Goal: Task Accomplishment & Management: Use online tool/utility

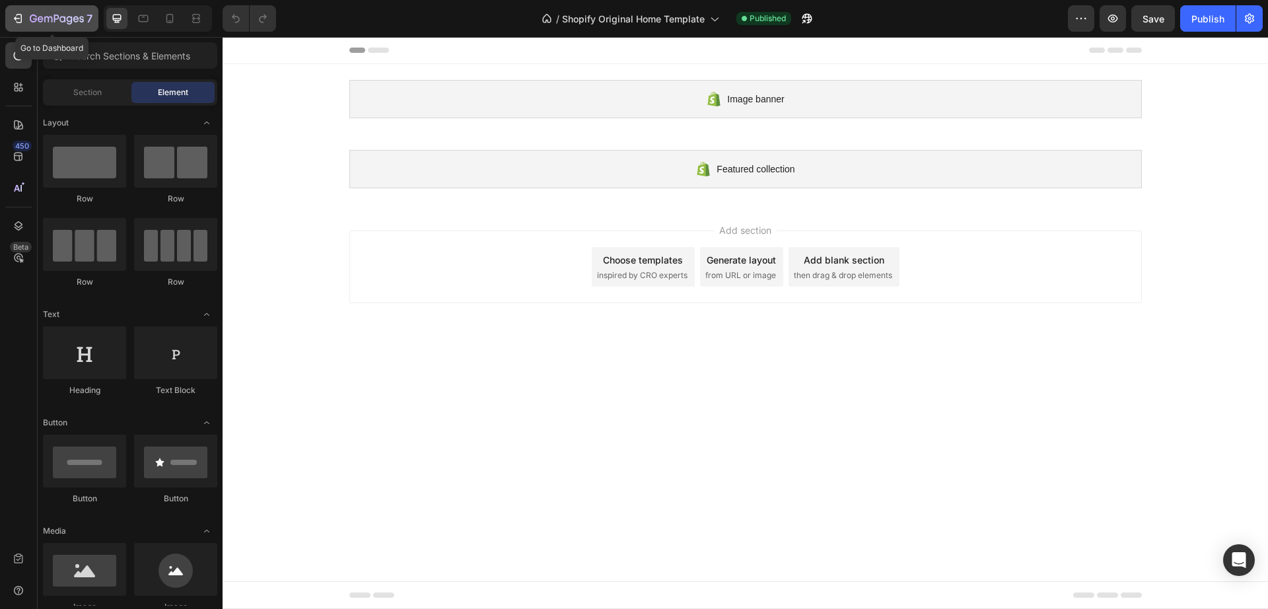
click at [65, 22] on icon "button" at bounding box center [62, 19] width 6 height 6
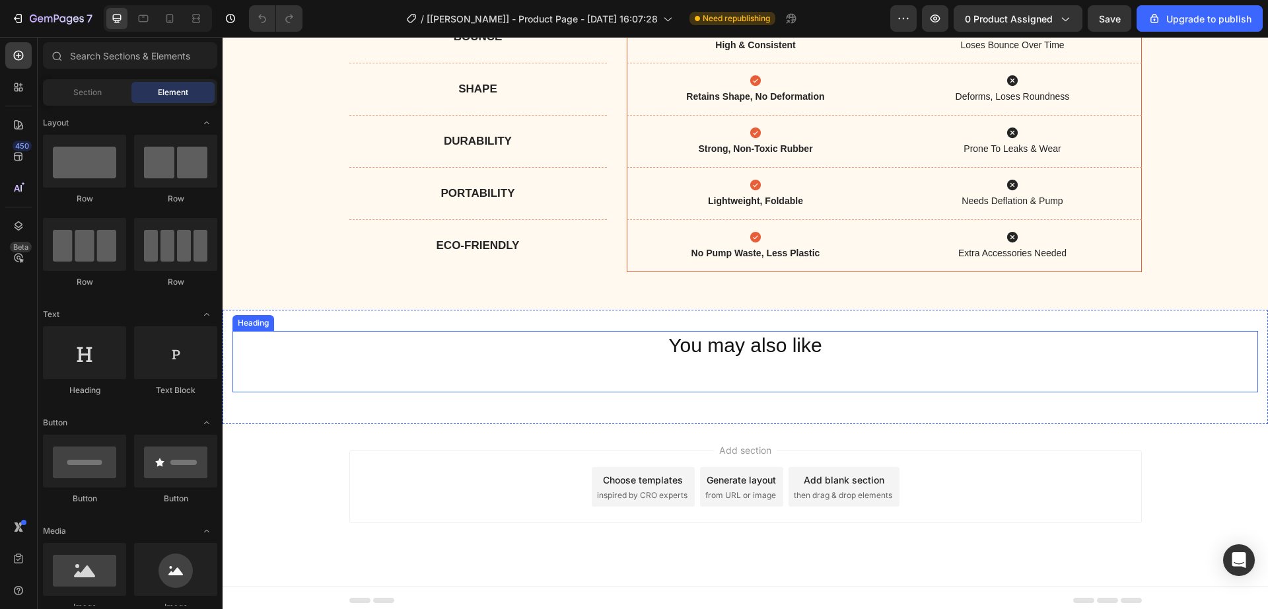
scroll to position [905, 0]
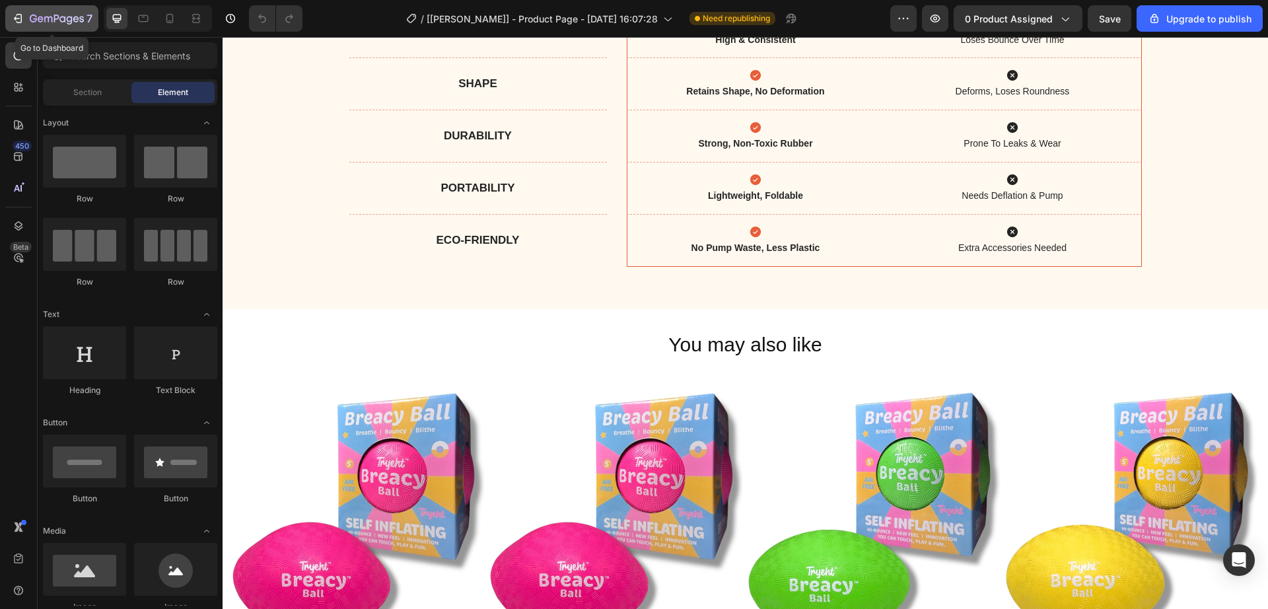
click at [15, 21] on icon "button" at bounding box center [17, 18] width 13 height 13
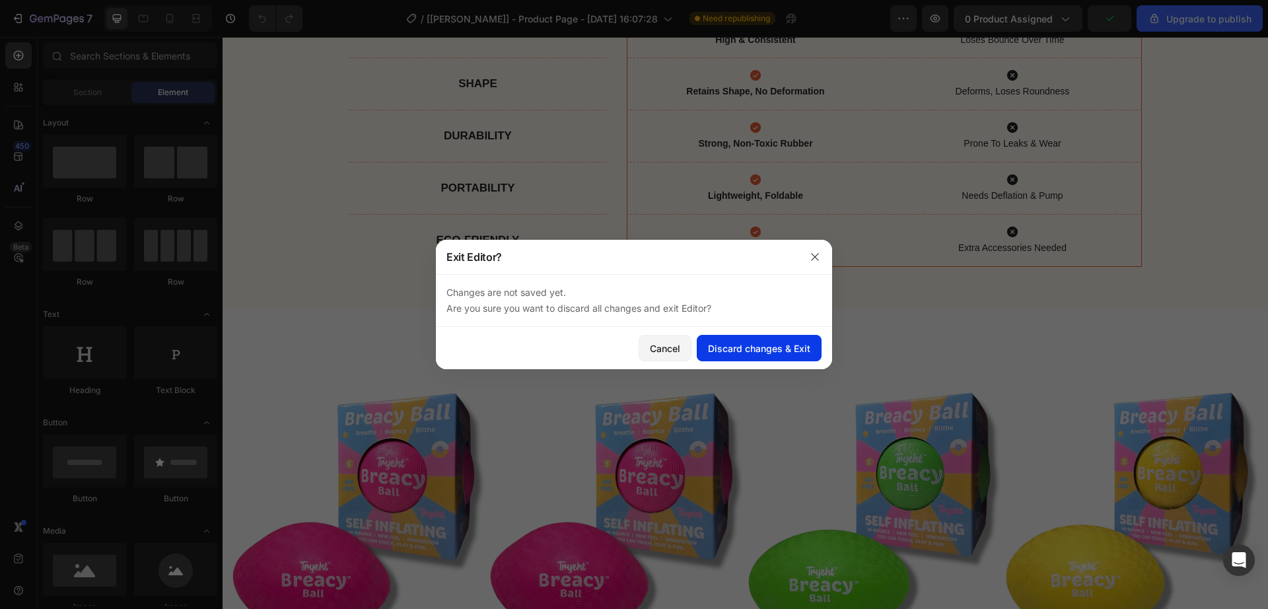
click at [735, 345] on div "Discard changes & Exit" at bounding box center [759, 348] width 102 height 14
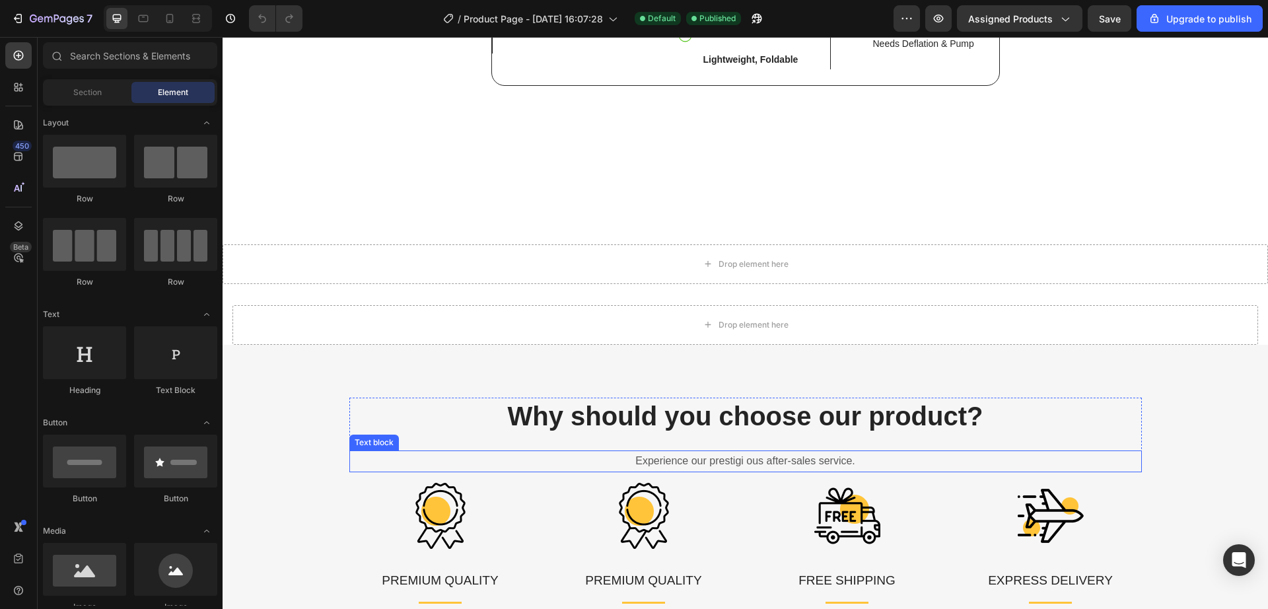
scroll to position [2327, 0]
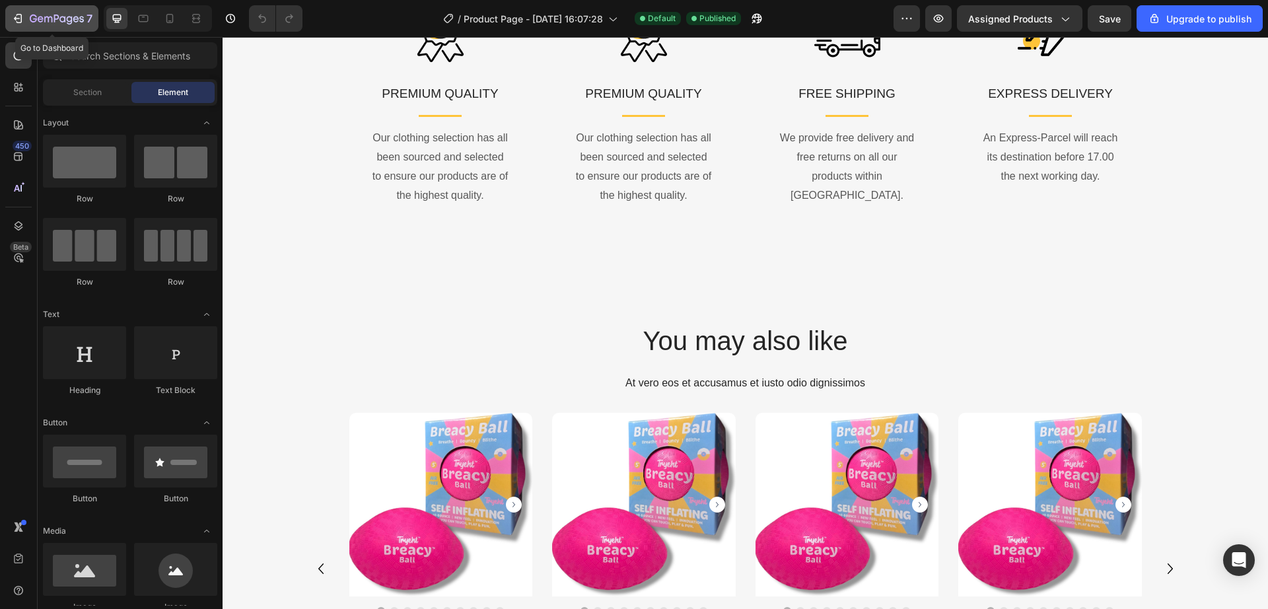
click at [14, 27] on button "7" at bounding box center [51, 18] width 93 height 26
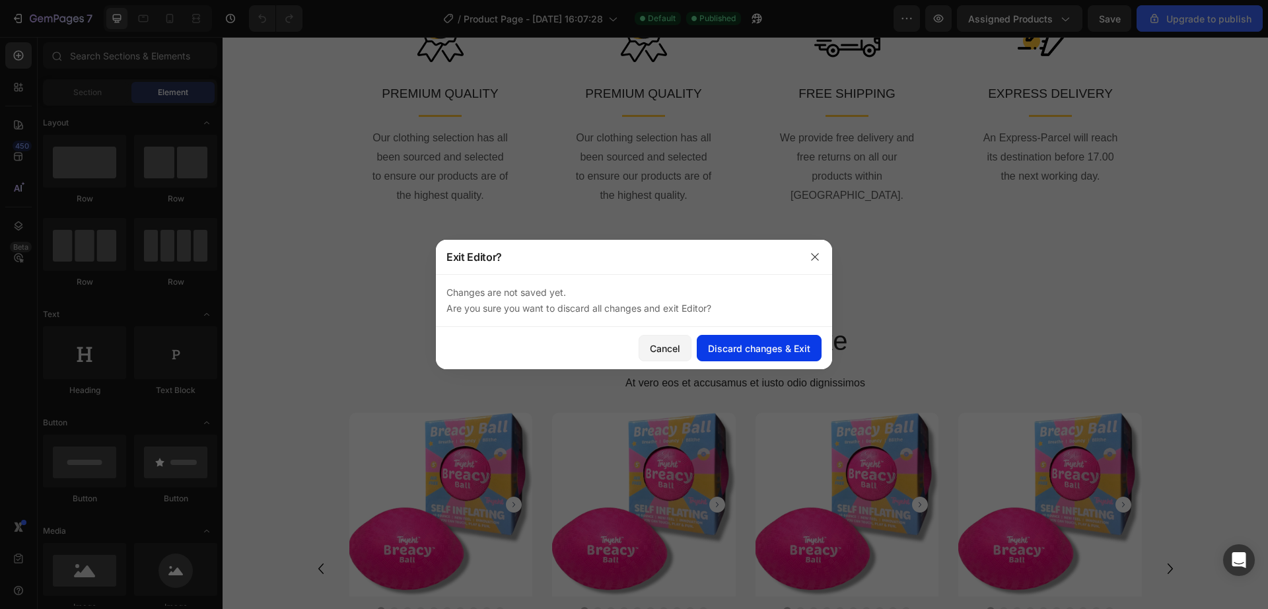
click at [721, 353] on div "Discard changes & Exit" at bounding box center [759, 348] width 102 height 14
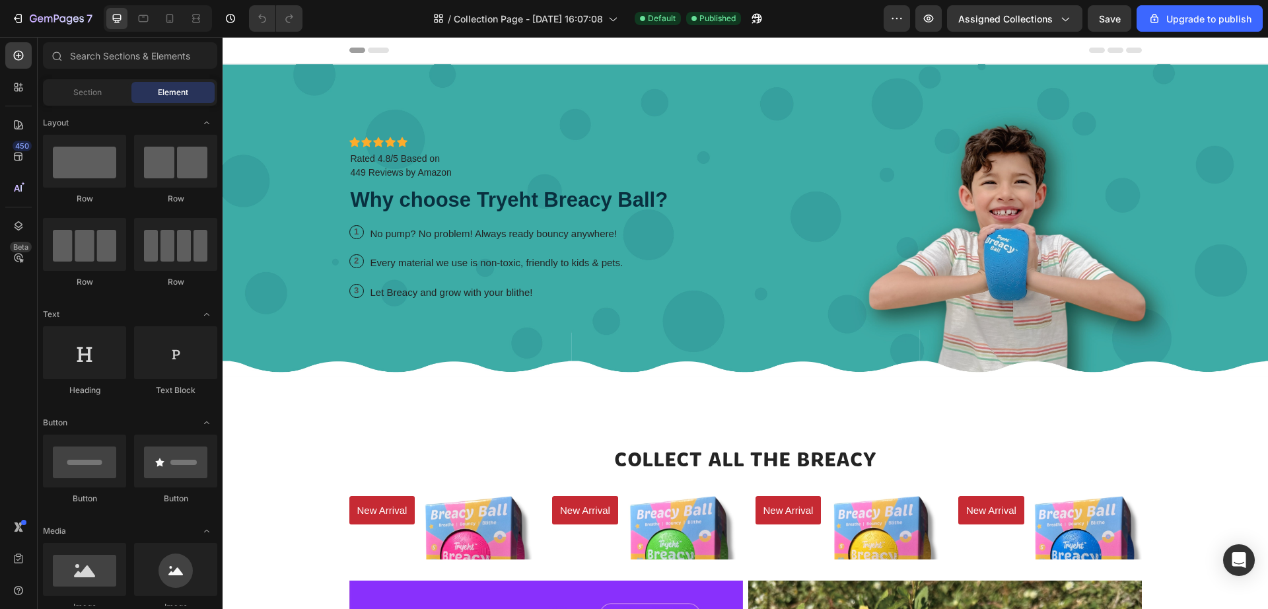
click at [374, 57] on div "Header" at bounding box center [745, 50] width 792 height 26
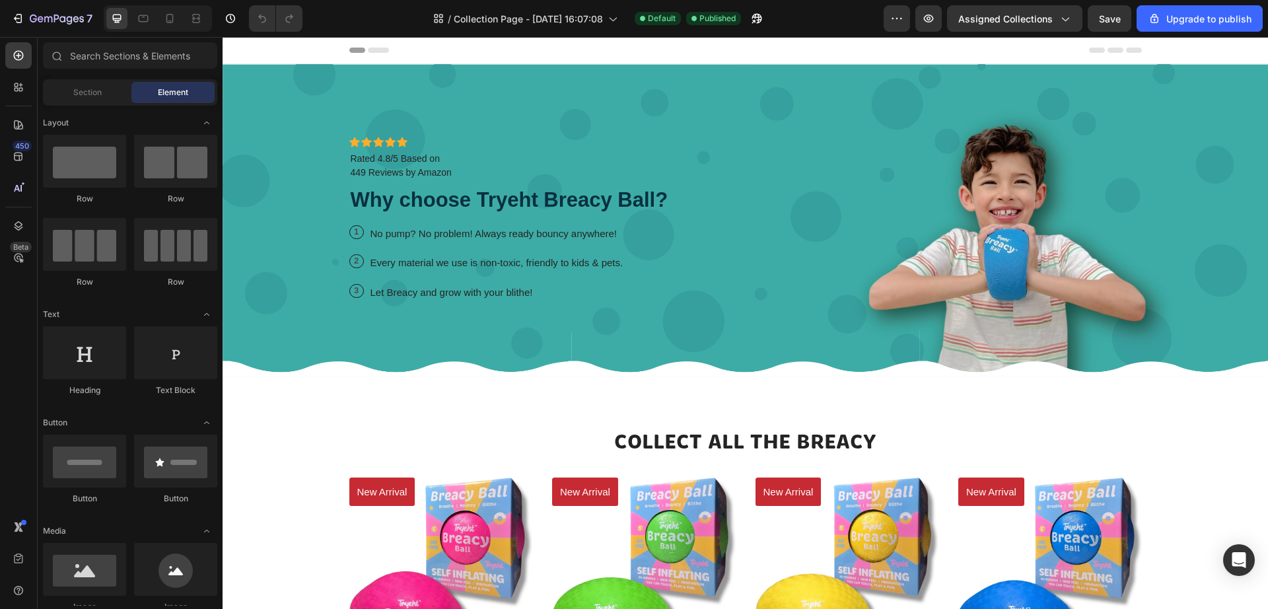
click at [374, 53] on div "Header" at bounding box center [745, 50] width 792 height 26
click at [334, 55] on div "Header" at bounding box center [745, 50] width 1045 height 27
click at [389, 45] on div "Header" at bounding box center [745, 50] width 792 height 26
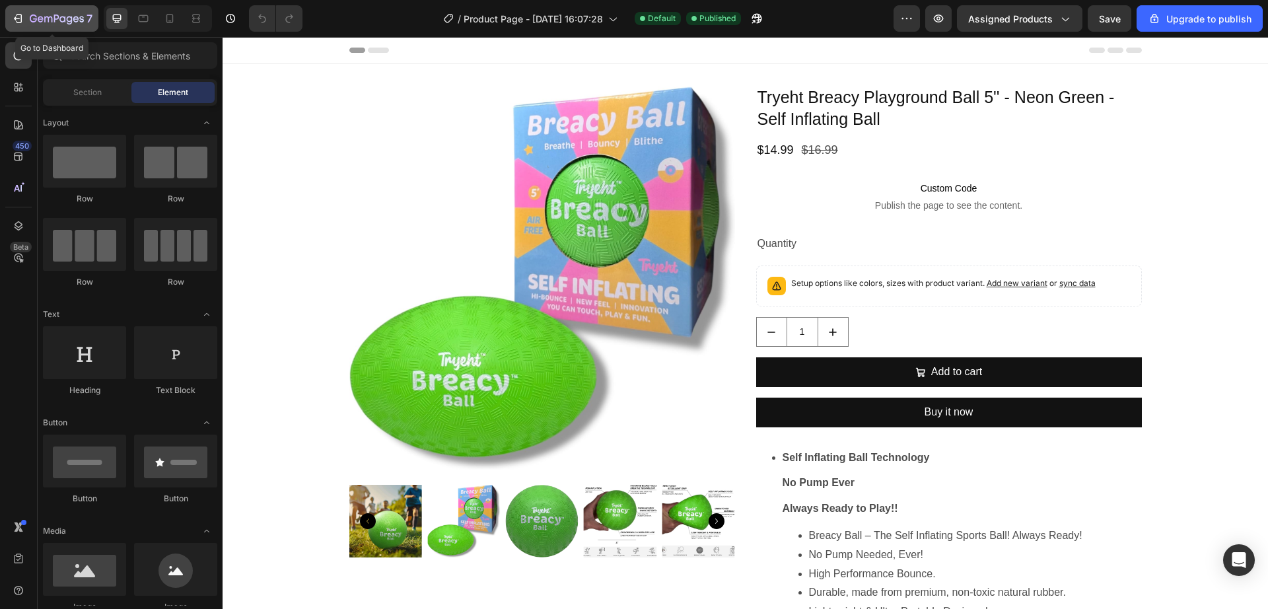
click at [16, 20] on icon "button" at bounding box center [17, 18] width 13 height 13
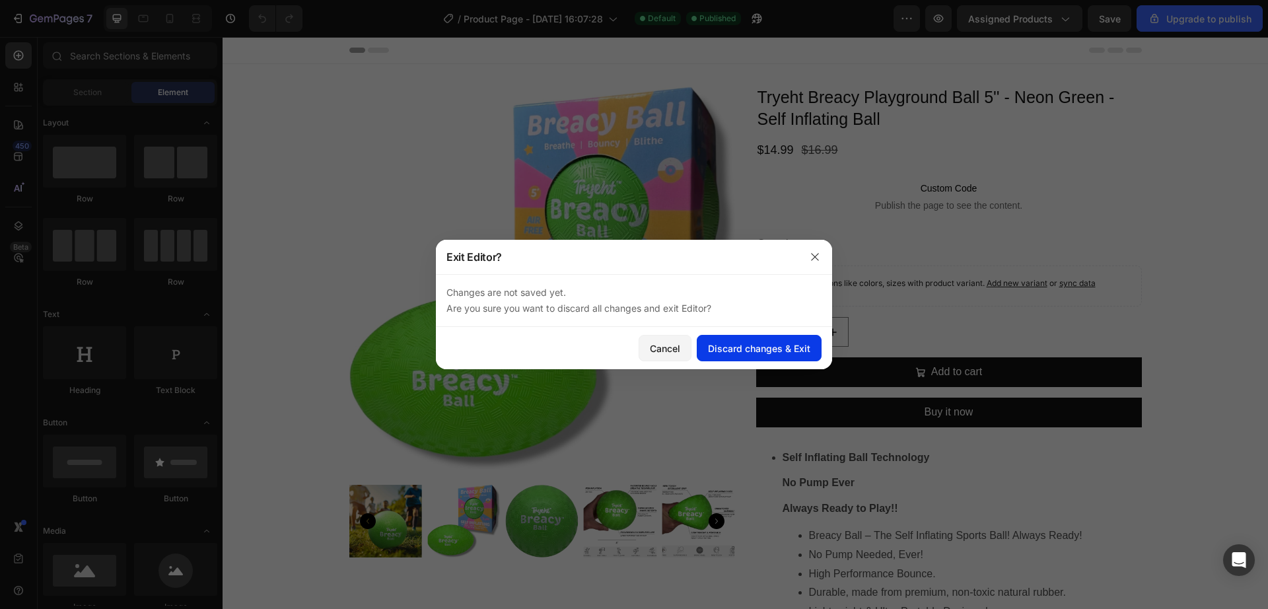
click at [741, 341] on div "Discard changes & Exit" at bounding box center [759, 348] width 102 height 14
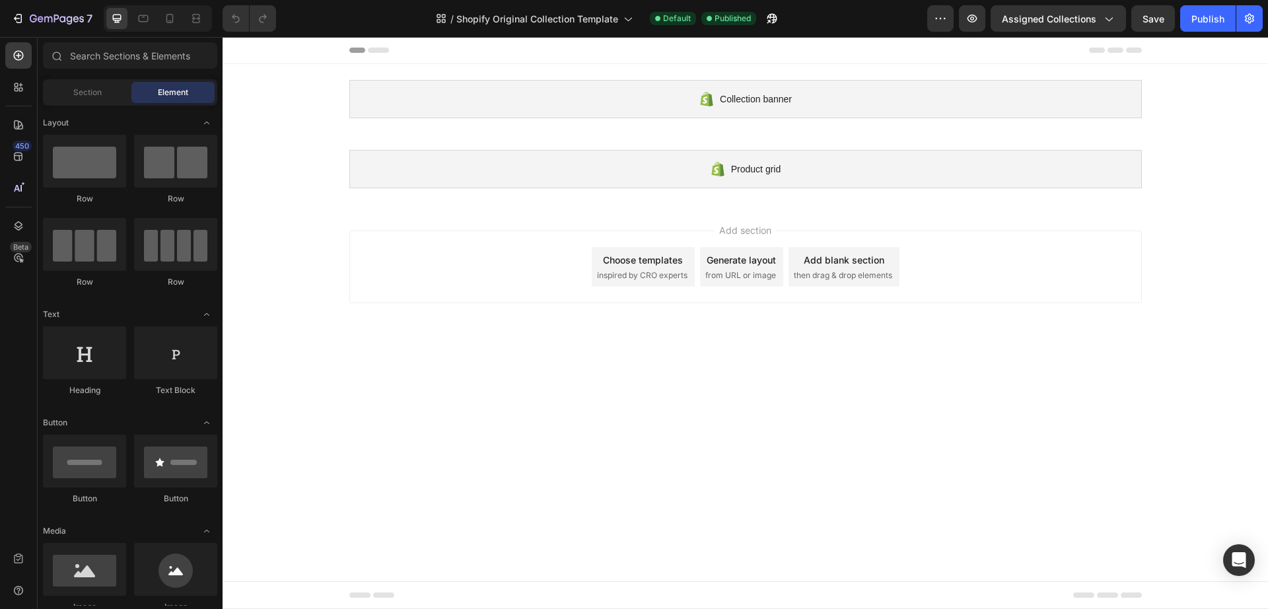
click at [378, 55] on div at bounding box center [745, 50] width 792 height 26
click at [342, 45] on div at bounding box center [745, 50] width 1045 height 27
click at [339, 50] on div at bounding box center [745, 50] width 1045 height 27
click at [1036, 20] on span "Assigned Collections" at bounding box center [1049, 19] width 94 height 14
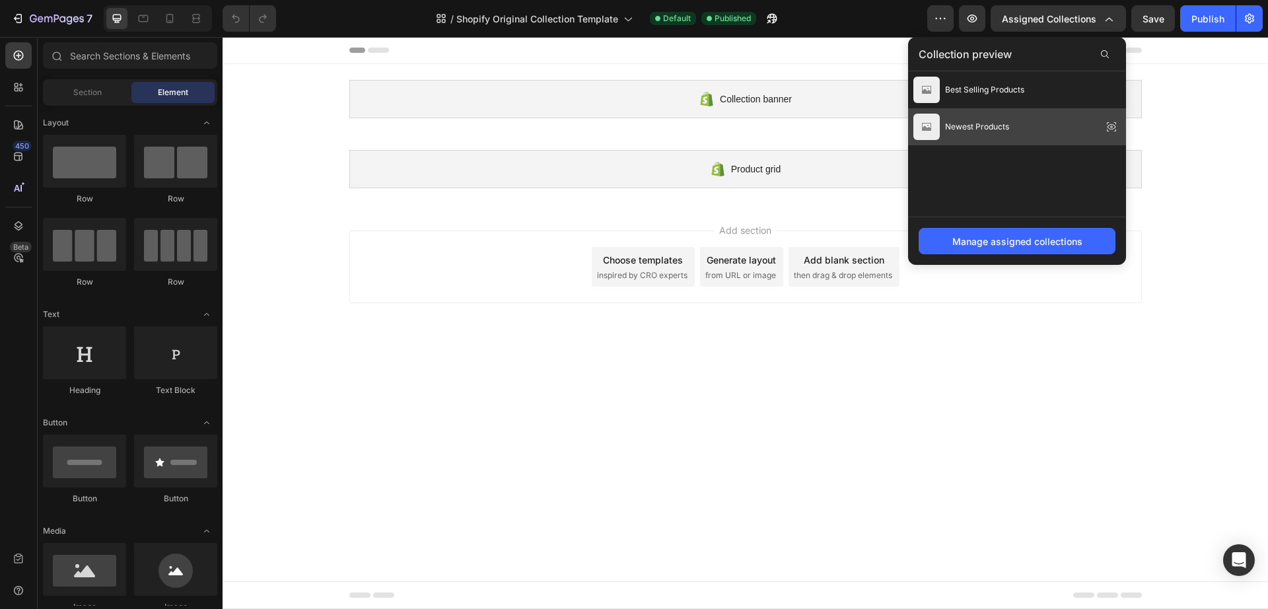
click at [1002, 137] on div "Newest Products" at bounding box center [961, 127] width 96 height 26
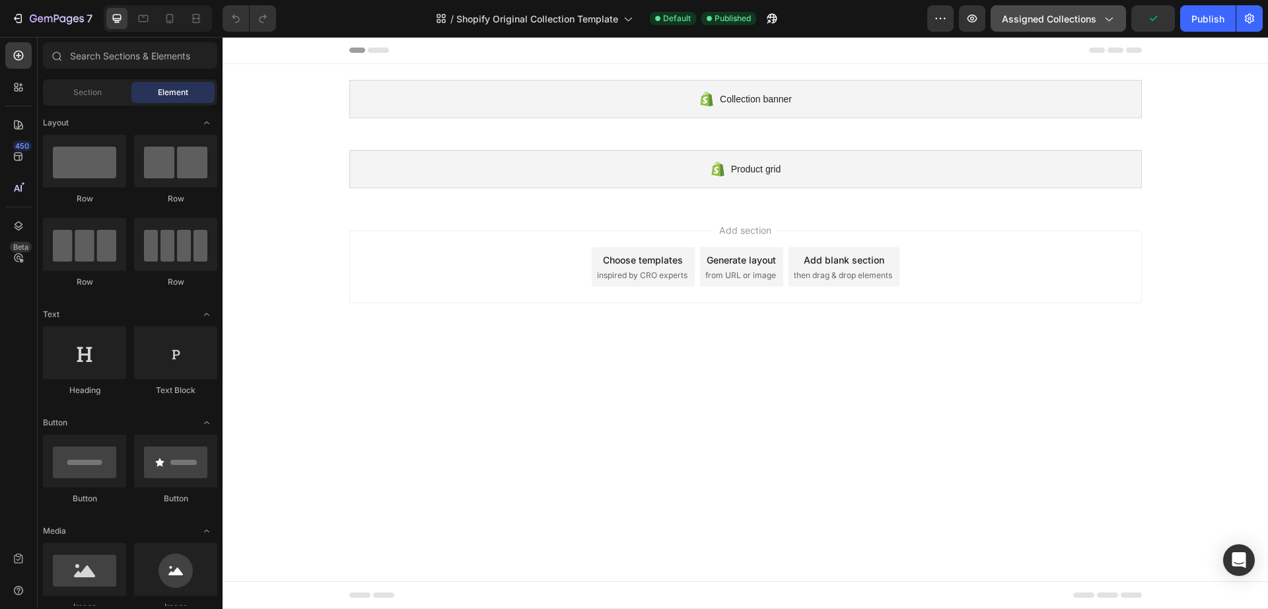
click at [1050, 19] on span "Assigned Collections" at bounding box center [1049, 19] width 94 height 14
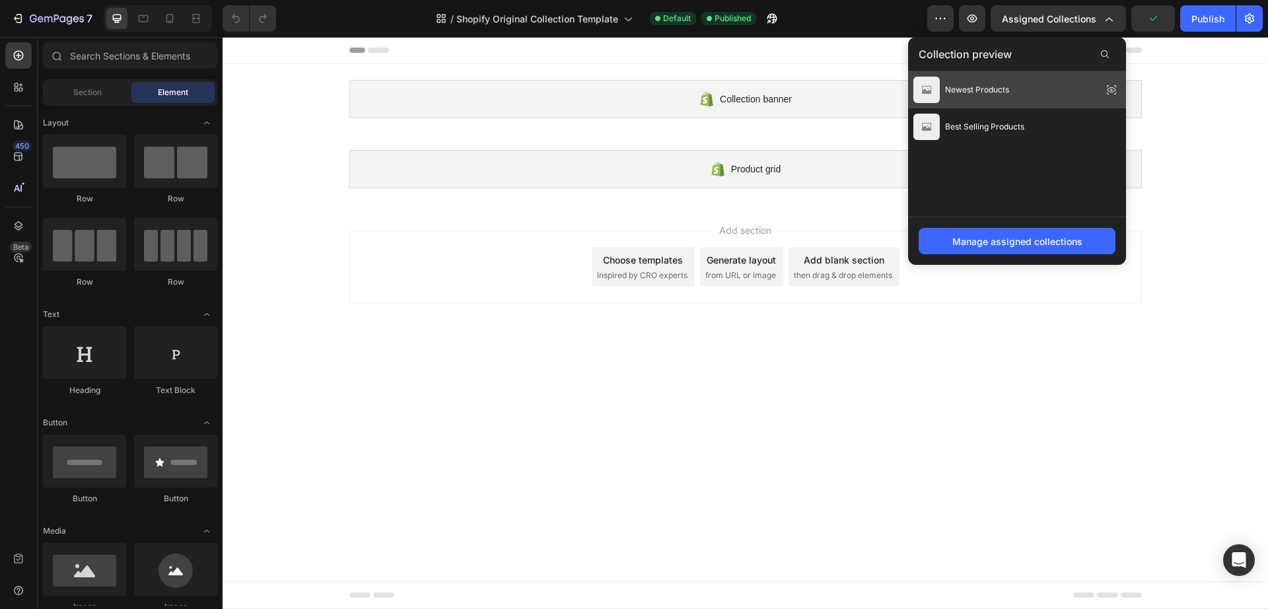
click at [1015, 87] on div "Newest Products" at bounding box center [1017, 89] width 218 height 37
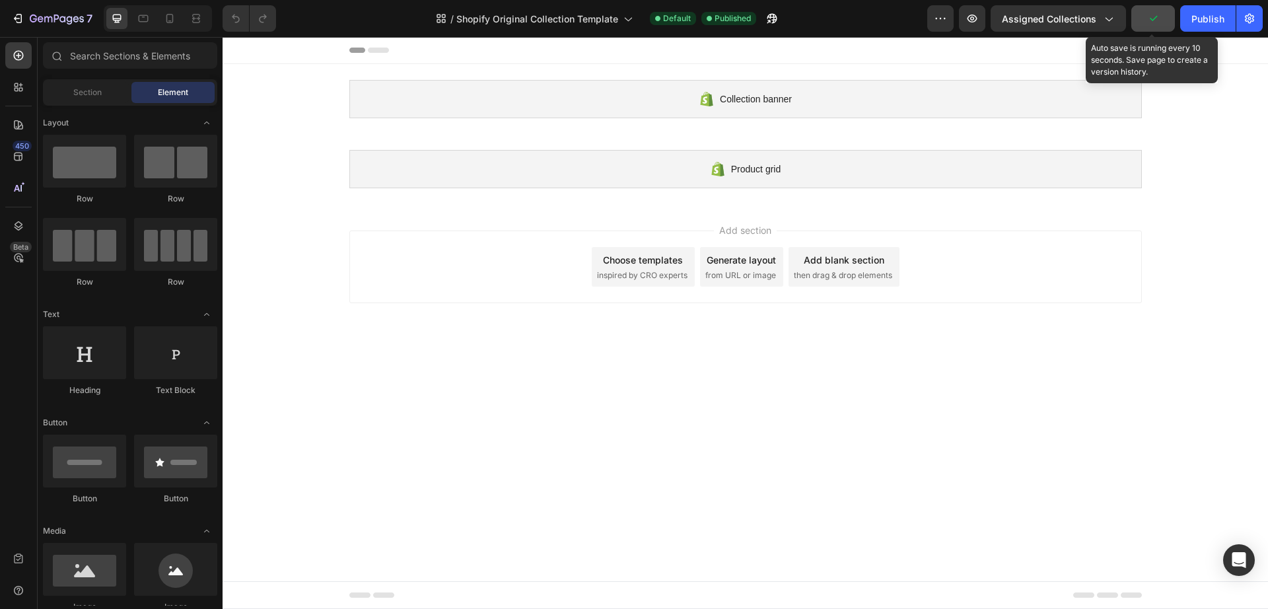
click at [1144, 20] on button "button" at bounding box center [1153, 18] width 44 height 26
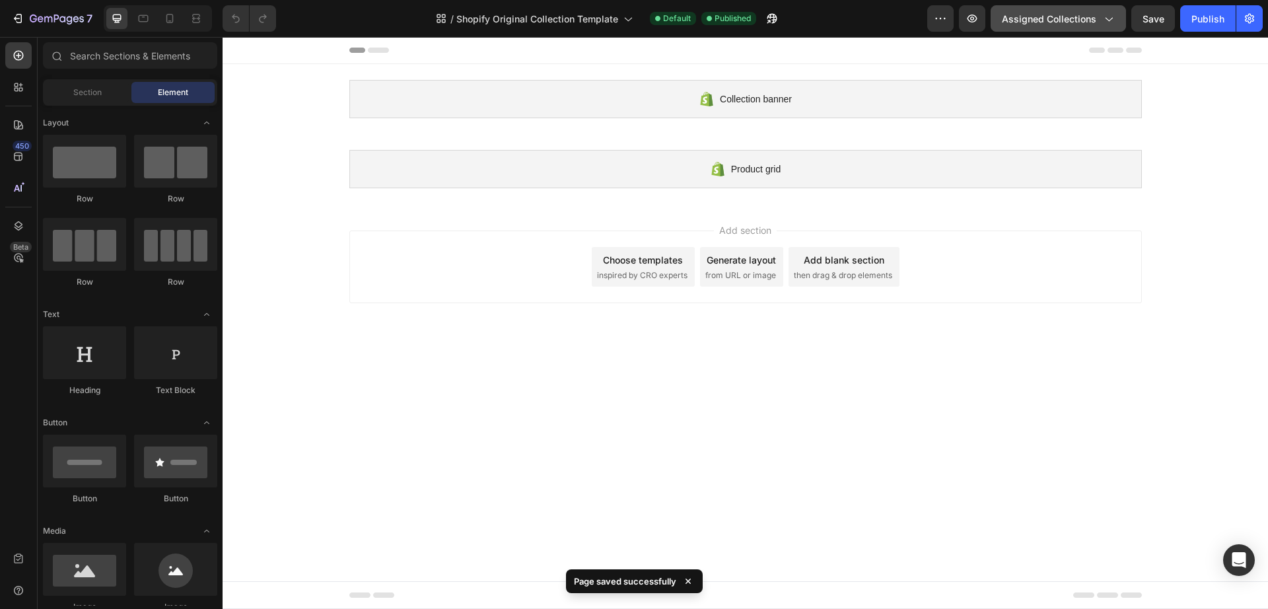
click at [1102, 24] on icon "button" at bounding box center [1107, 18] width 13 height 13
click at [933, 21] on button "button" at bounding box center [940, 18] width 26 height 26
click at [890, 15] on div "/ Shopify Original Collection Template Default Published" at bounding box center [607, 18] width 640 height 26
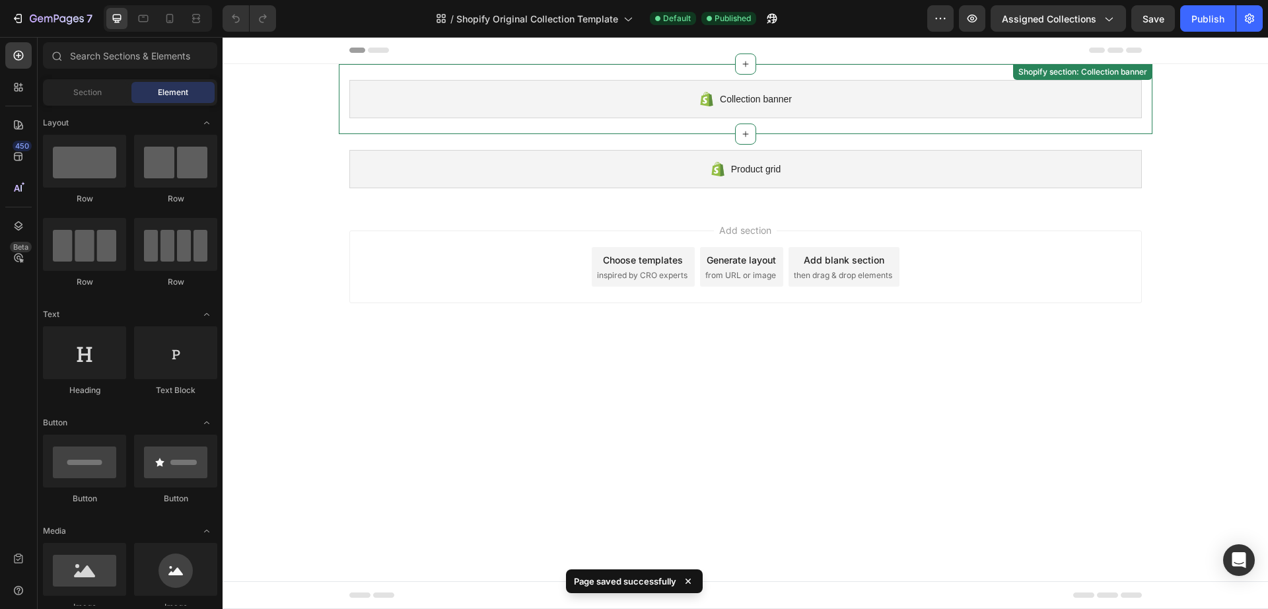
drag, startPoint x: 641, startPoint y: 98, endPoint x: 592, endPoint y: 108, distance: 49.9
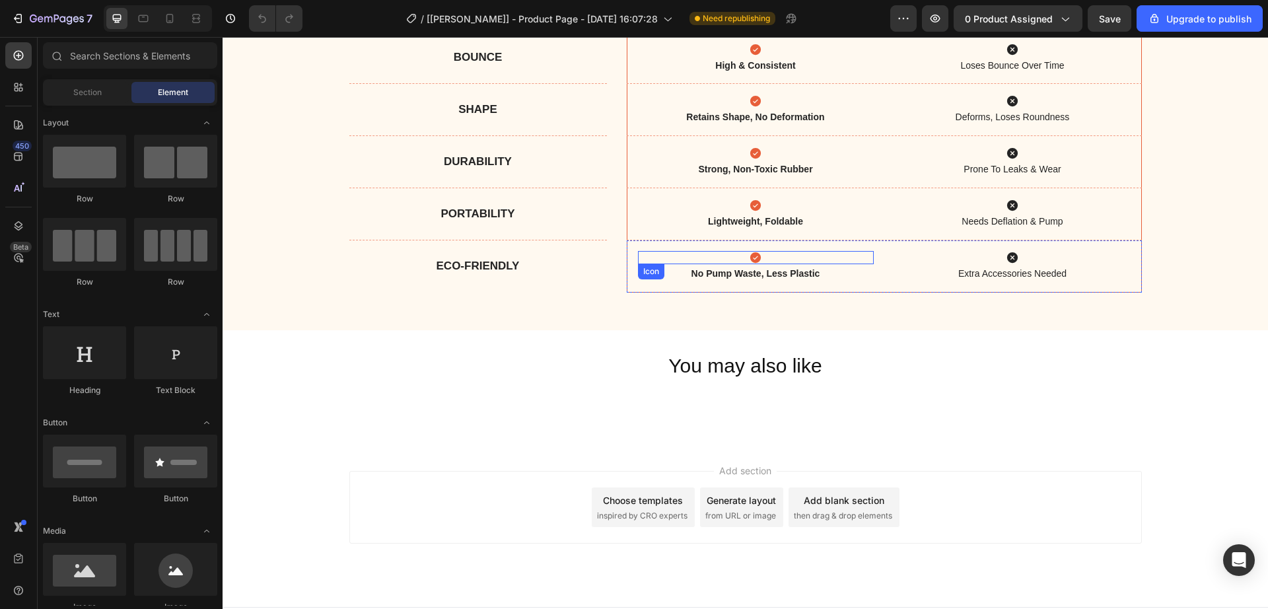
scroll to position [905, 0]
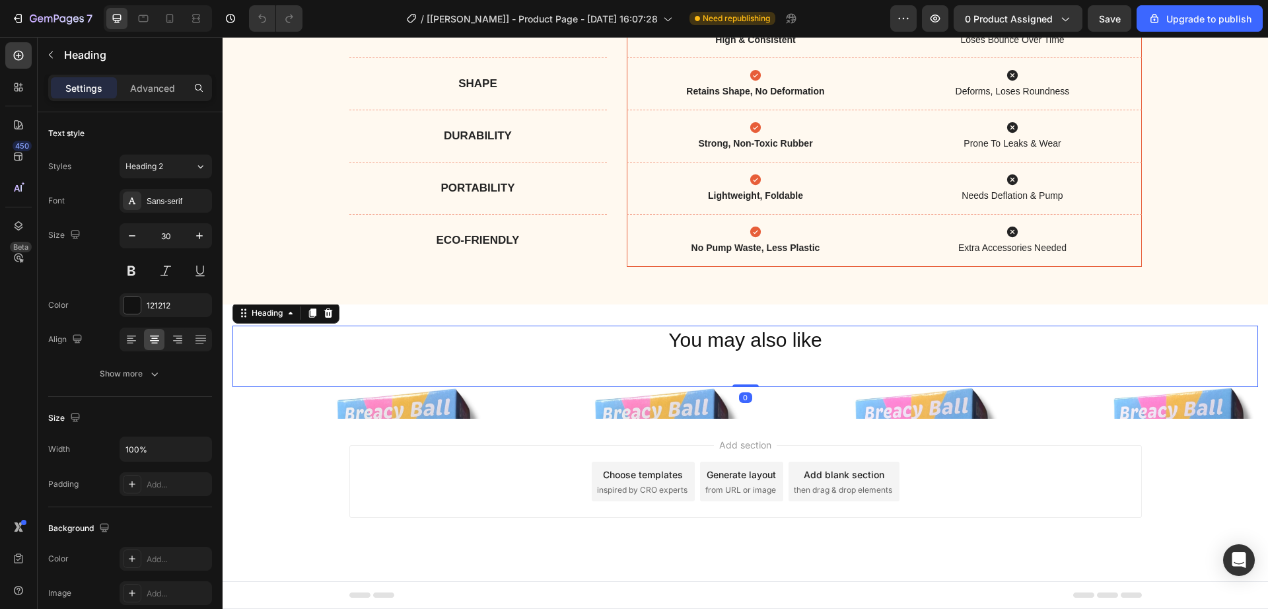
click at [659, 382] on div "You may also like Heading 0" at bounding box center [744, 356] width 1025 height 61
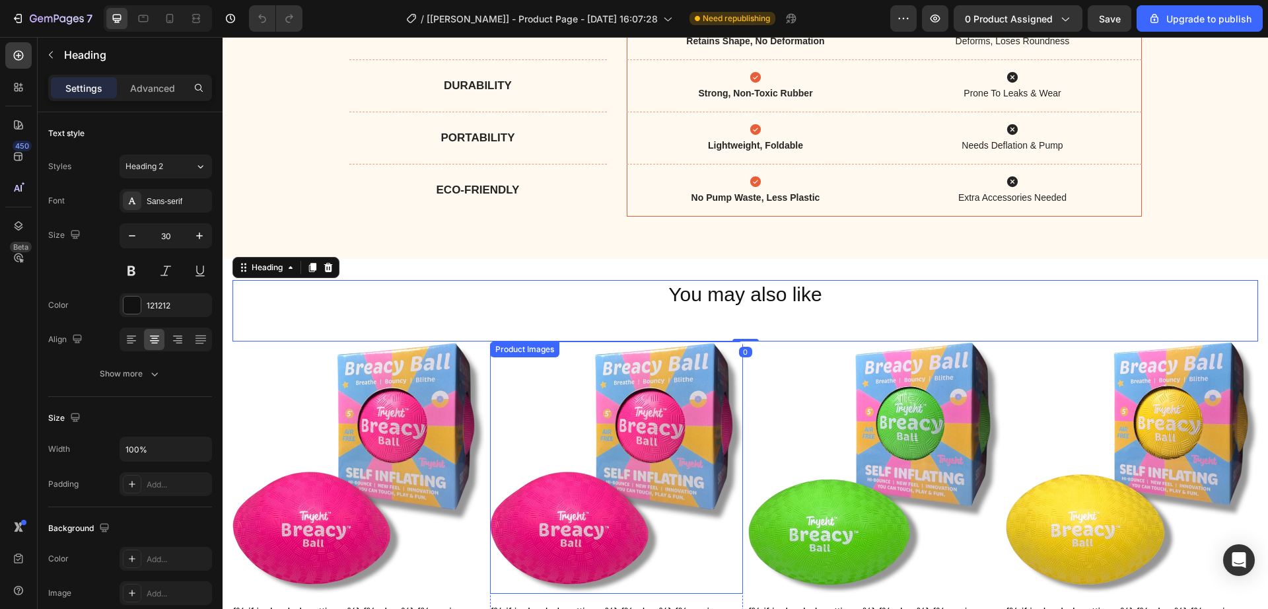
scroll to position [1260, 0]
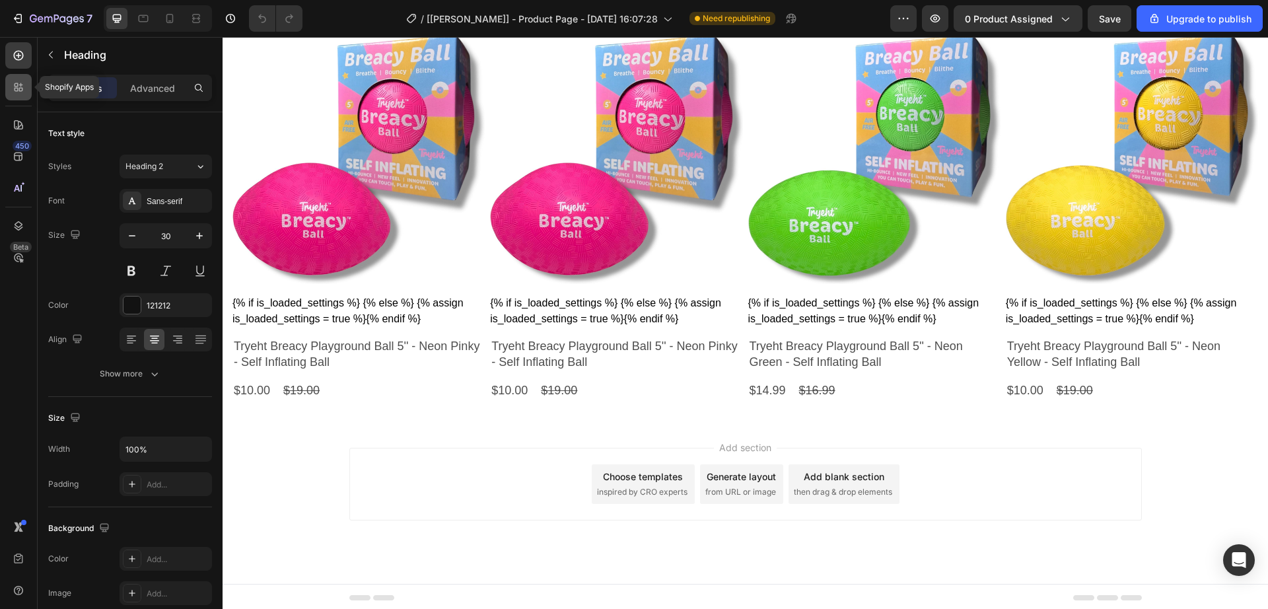
click at [22, 86] on icon at bounding box center [18, 87] width 13 height 13
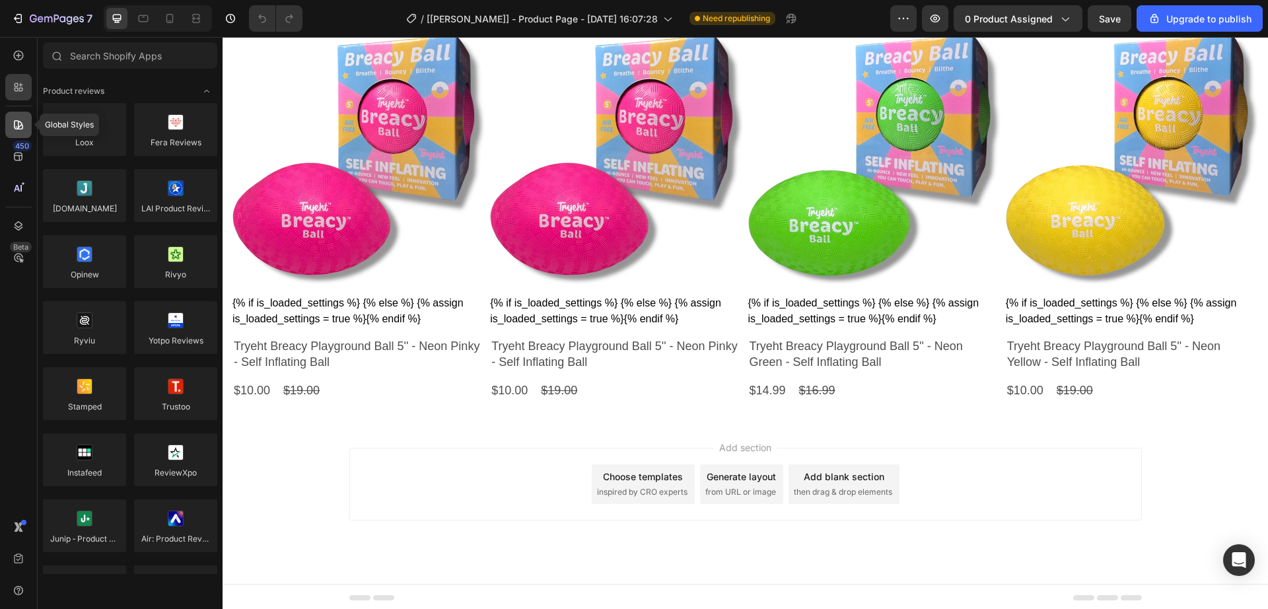
click at [24, 131] on div at bounding box center [18, 125] width 26 height 26
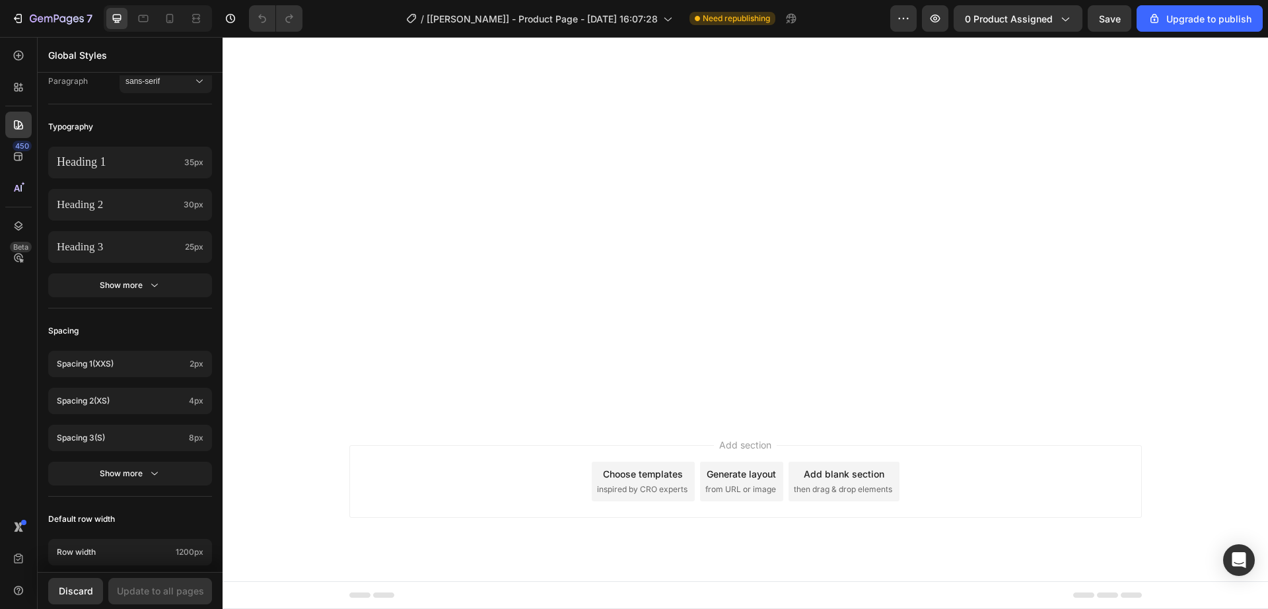
scroll to position [0, 0]
